Goal: Information Seeking & Learning: Learn about a topic

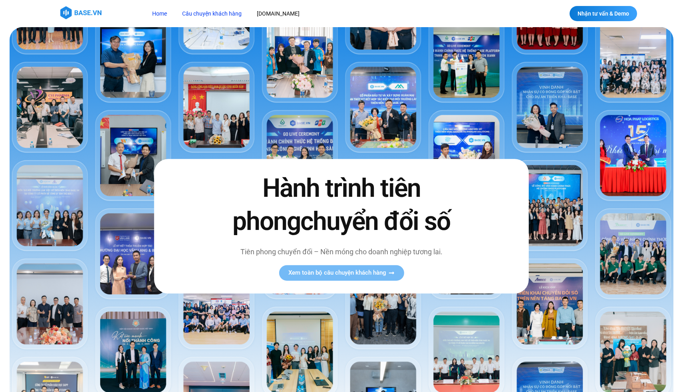
click at [205, 14] on link "Câu chuyện khách hàng" at bounding box center [212, 13] width 72 height 15
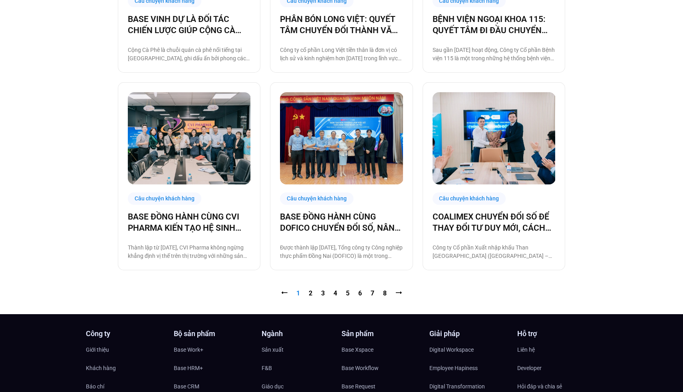
scroll to position [799, 0]
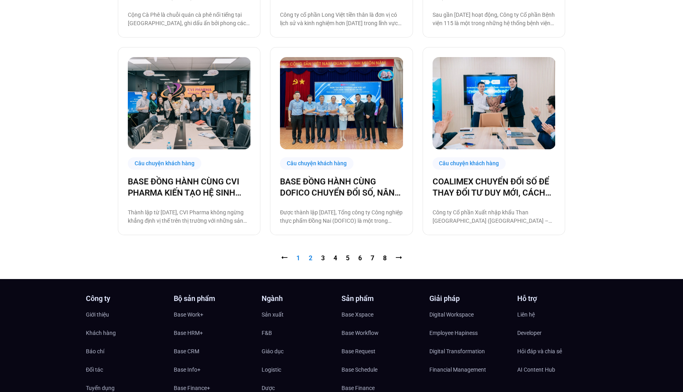
click at [310, 258] on link "Trang 2" at bounding box center [311, 258] width 4 height 8
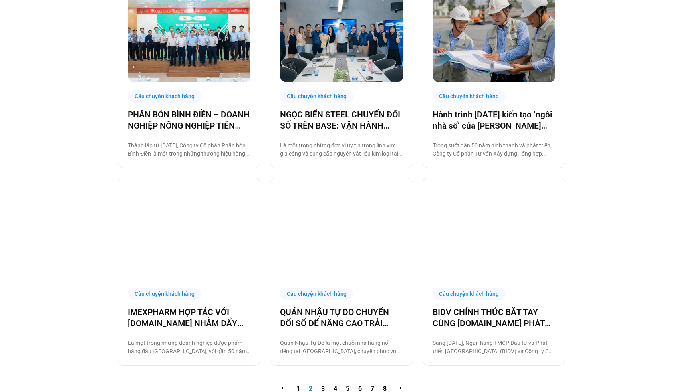
scroll to position [751, 0]
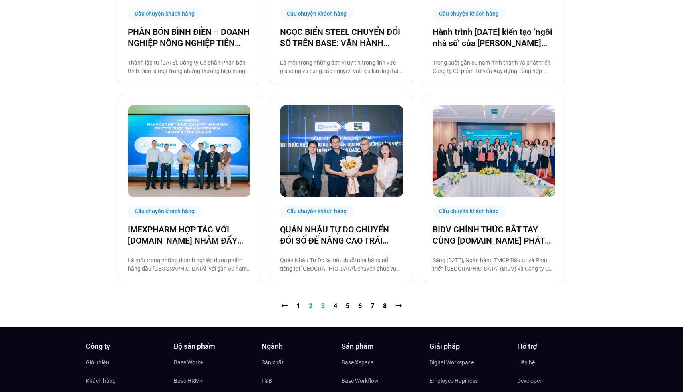
click at [323, 307] on link "Trang 3" at bounding box center [323, 306] width 4 height 8
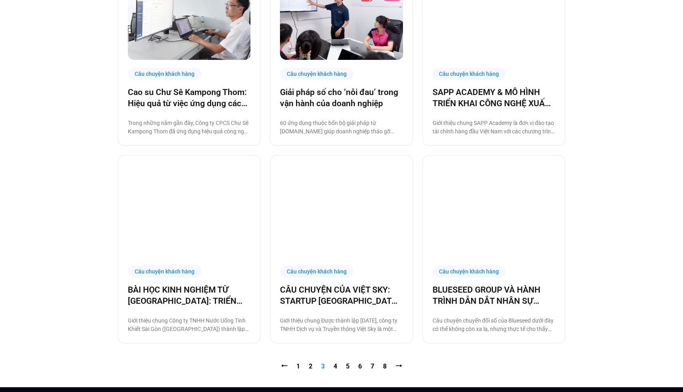
scroll to position [708, 0]
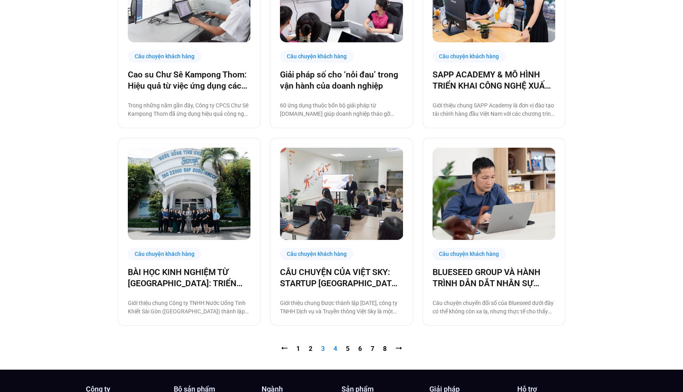
click at [335, 350] on link "Trang 4" at bounding box center [336, 349] width 4 height 8
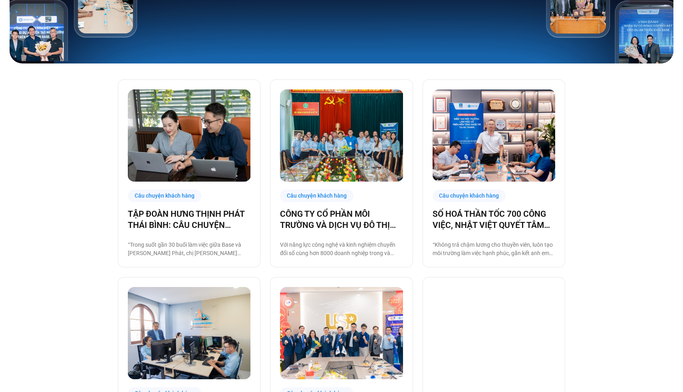
scroll to position [203, 0]
